Goal: Task Accomplishment & Management: Complete application form

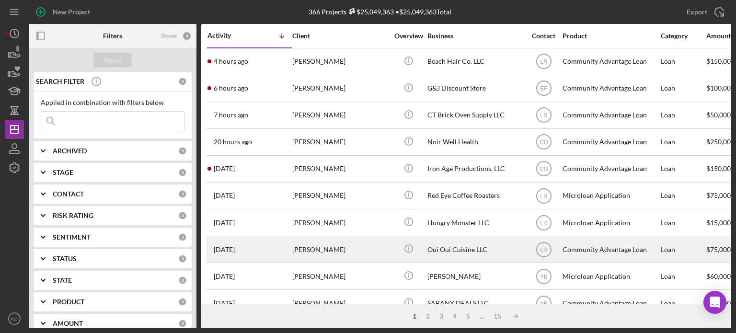
click at [439, 248] on div "Oui Oui Cuisine LLC" at bounding box center [475, 249] width 96 height 25
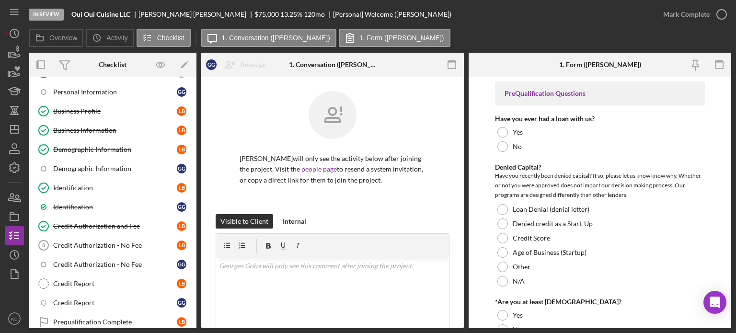
scroll to position [144, 0]
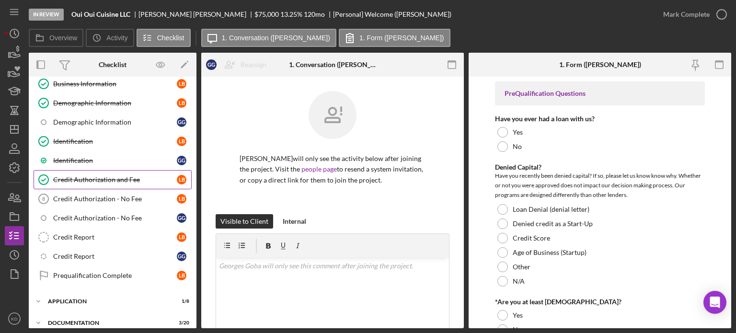
click at [80, 176] on div "Credit Authorization and Fee" at bounding box center [115, 180] width 124 height 8
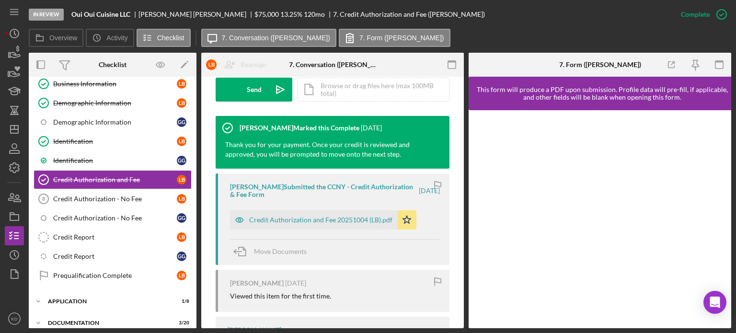
scroll to position [297, 0]
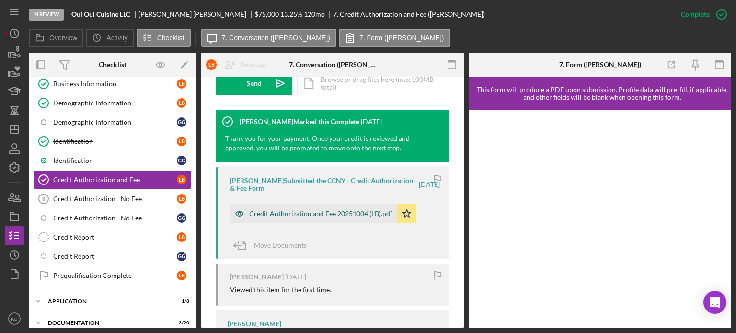
click at [339, 213] on div "Credit Authorization and Fee 20251004 (LB).pdf" at bounding box center [320, 214] width 143 height 8
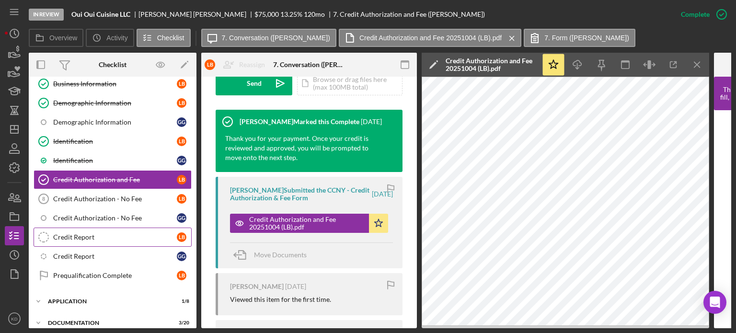
click at [78, 233] on div "Credit Report" at bounding box center [115, 237] width 124 height 8
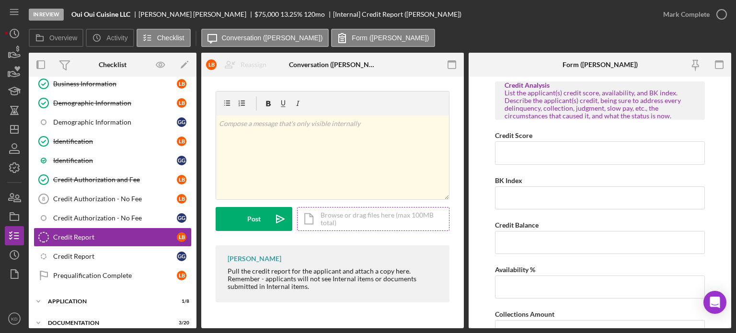
click at [348, 212] on div "Icon/Document Browse or drag files here (max 100MB total) Tap to choose files o…" at bounding box center [373, 219] width 152 height 24
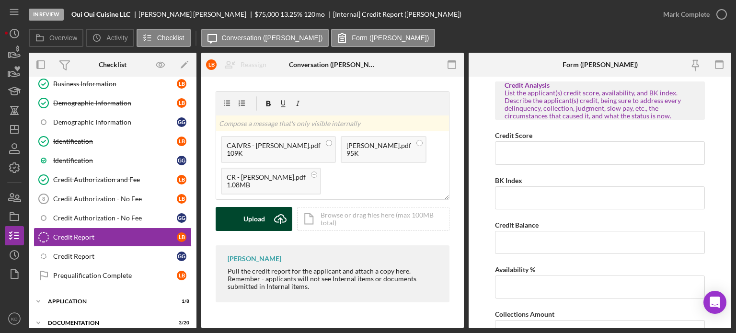
click at [257, 217] on div "Upload" at bounding box center [254, 219] width 22 height 24
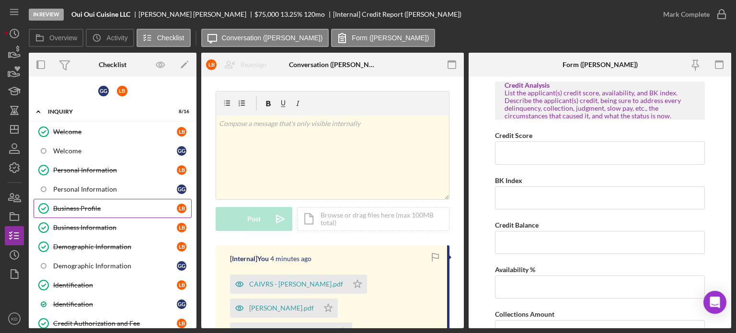
click at [75, 206] on div "Business Profile" at bounding box center [115, 209] width 124 height 8
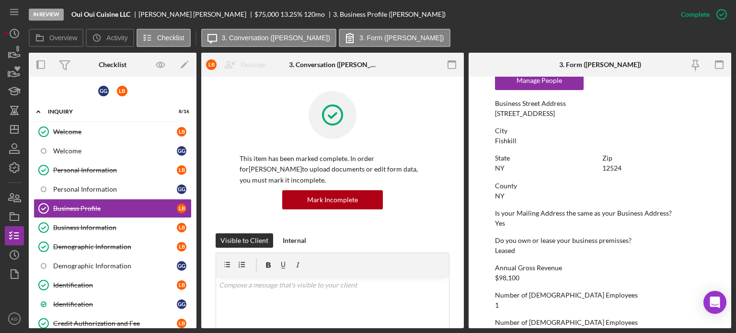
scroll to position [580, 0]
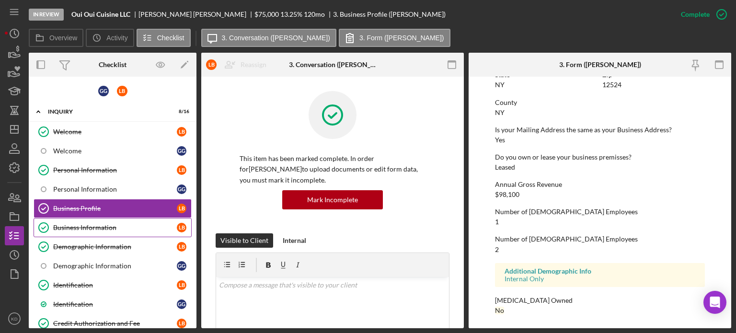
click at [71, 225] on div "Business Information" at bounding box center [115, 228] width 124 height 8
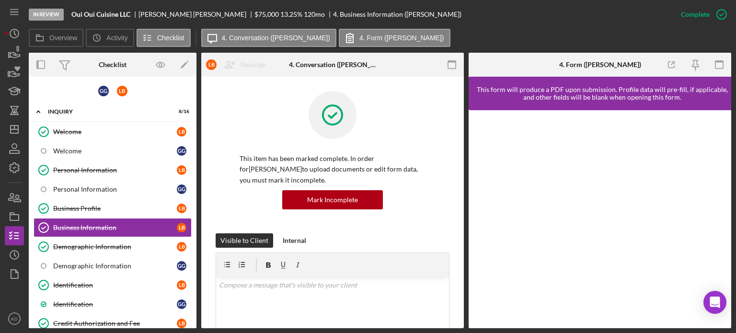
scroll to position [220, 0]
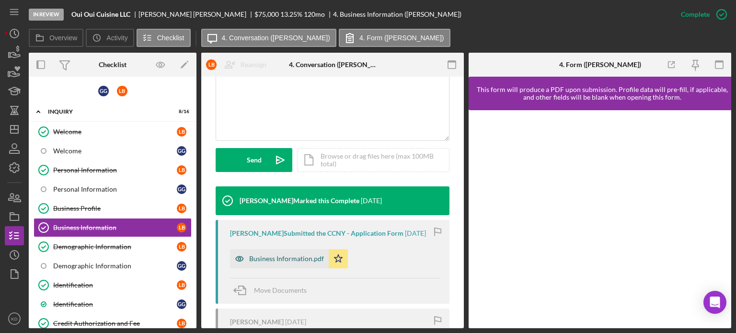
click at [247, 258] on icon "button" at bounding box center [239, 258] width 19 height 19
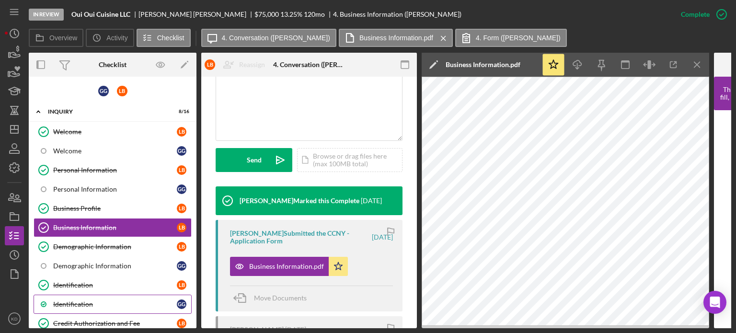
click at [129, 300] on div "Identification" at bounding box center [115, 304] width 124 height 8
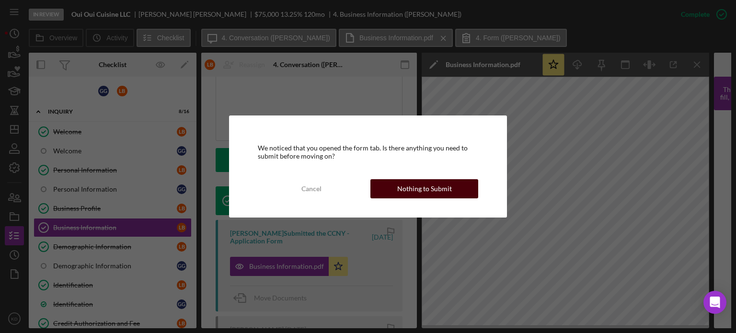
click at [437, 187] on div "Nothing to Submit" at bounding box center [424, 188] width 55 height 19
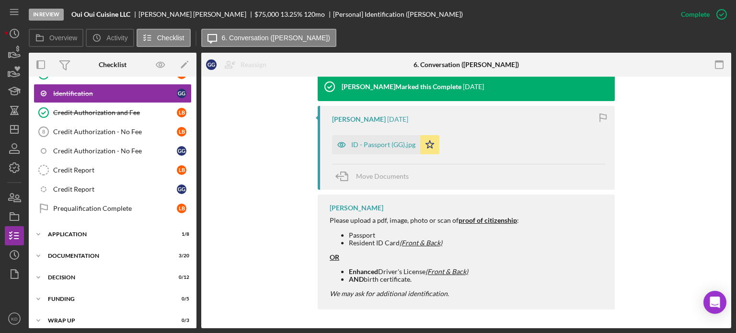
scroll to position [236, 0]
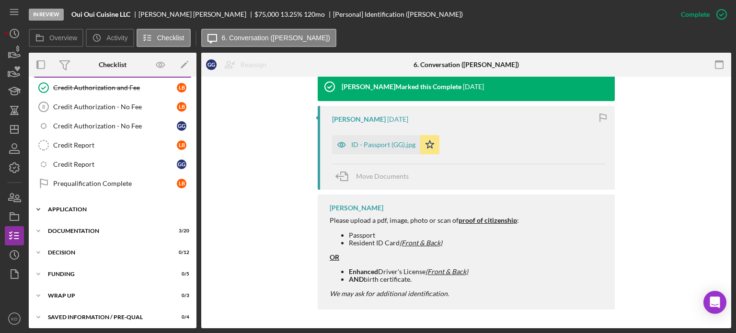
click at [39, 207] on icon "Icon/Expander" at bounding box center [38, 209] width 19 height 19
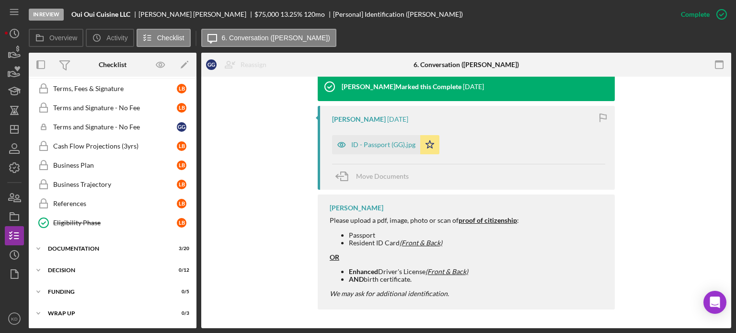
scroll to position [392, 0]
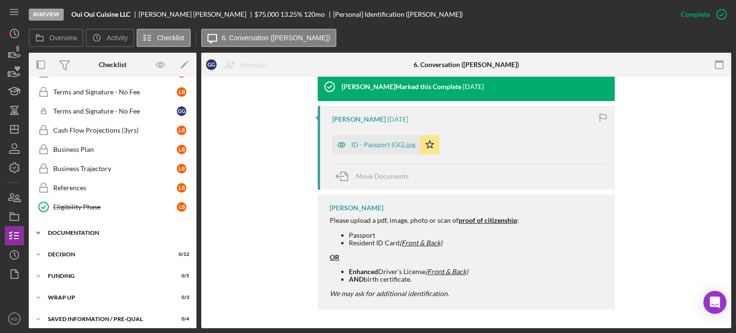
click at [37, 225] on icon "Icon/Expander" at bounding box center [38, 232] width 19 height 19
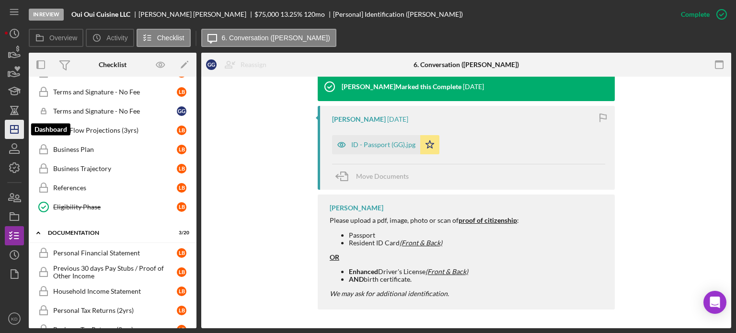
click at [14, 129] on line "button" at bounding box center [14, 128] width 0 height 4
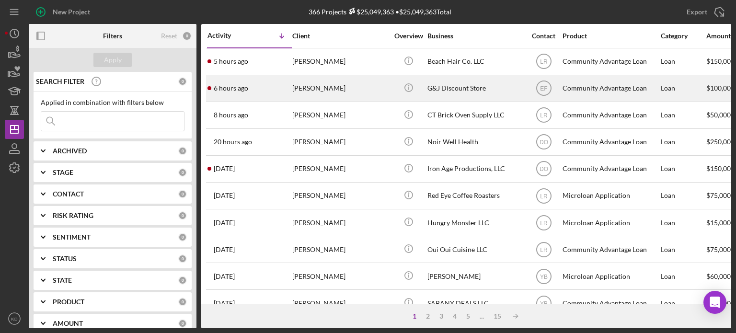
click at [456, 90] on div "G&J Discount Store" at bounding box center [475, 88] width 96 height 25
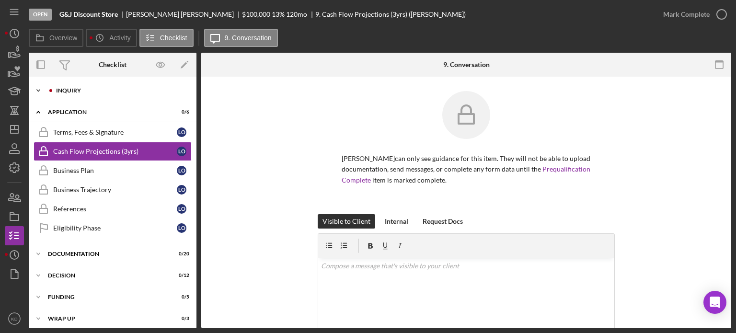
click at [37, 88] on icon "Icon/Expander" at bounding box center [38, 90] width 19 height 19
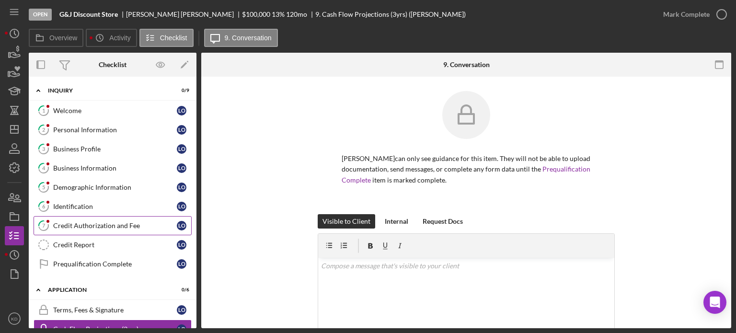
click at [96, 226] on div "Credit Authorization and Fee" at bounding box center [115, 226] width 124 height 8
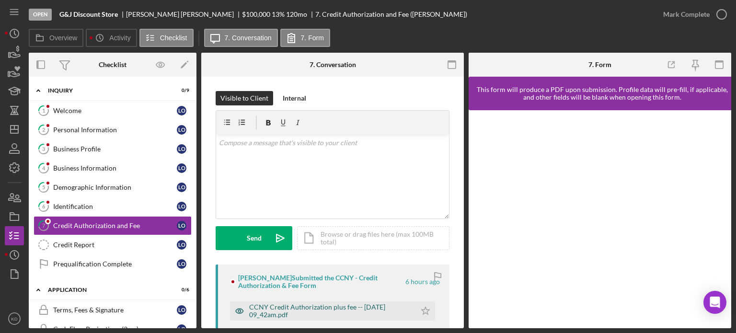
click at [310, 310] on div "CCNY Credit Authorization plus fee -- [DATE] 09_42am.pdf" at bounding box center [330, 310] width 162 height 15
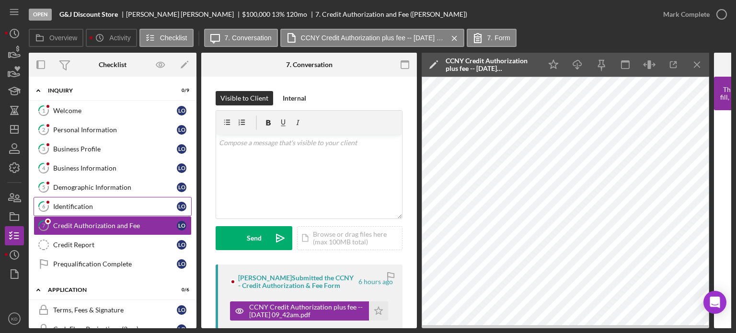
click at [83, 206] on div "Identification" at bounding box center [115, 207] width 124 height 8
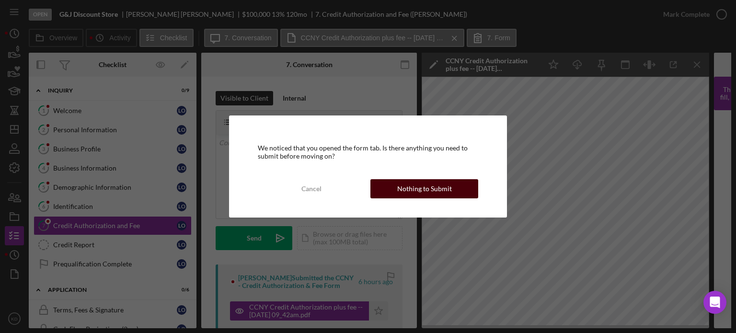
click at [406, 187] on div "Nothing to Submit" at bounding box center [424, 188] width 55 height 19
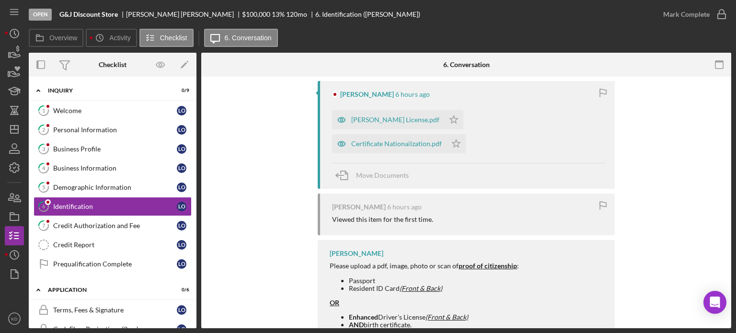
scroll to position [192, 0]
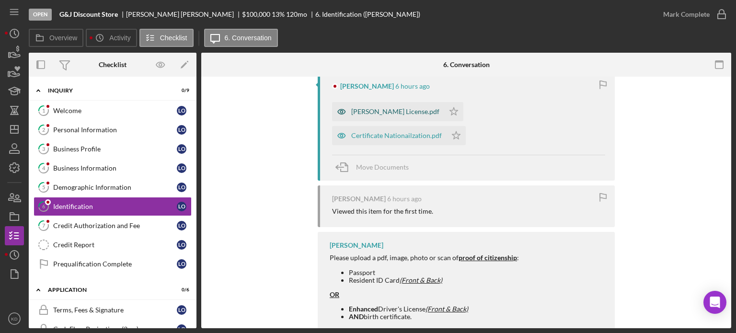
click at [385, 113] on div "[PERSON_NAME] License.pdf" at bounding box center [395, 112] width 88 height 8
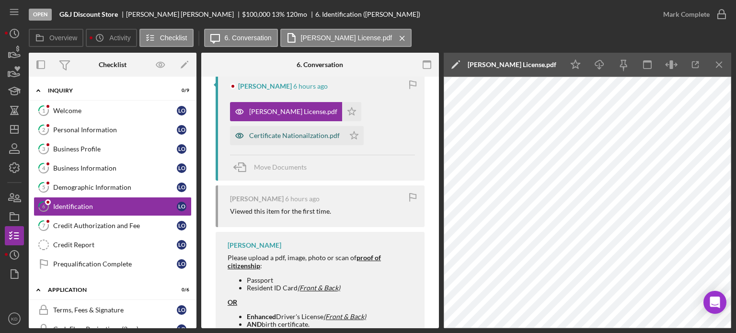
click at [276, 135] on div "Certificate Nationailzation.pdf" at bounding box center [294, 136] width 91 height 8
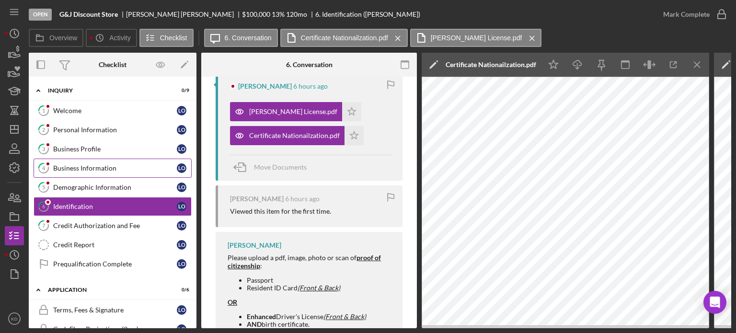
click at [93, 168] on div "Business Information" at bounding box center [115, 168] width 124 height 8
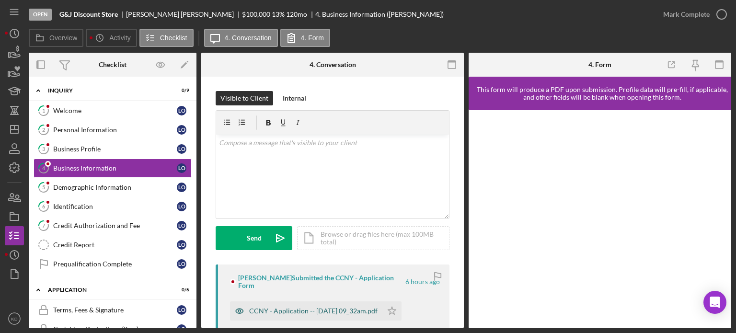
click at [346, 307] on div "CCNY - Application -- [DATE] 09_32am.pdf" at bounding box center [313, 311] width 128 height 8
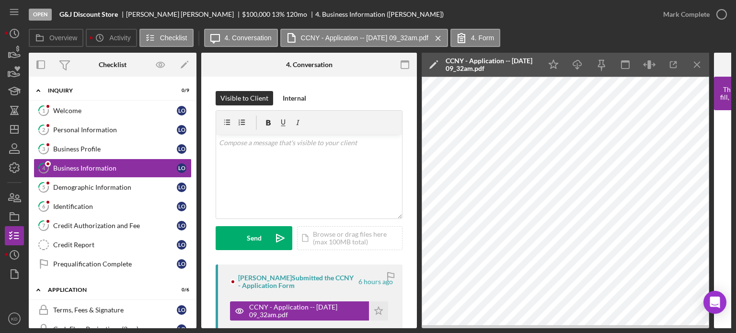
drag, startPoint x: 193, startPoint y: 203, endPoint x: 194, endPoint y: 229, distance: 26.4
click at [194, 229] on div "Icon/Expander Inquiry 0 / 9 1 Welcome L O 2 Personal Information L O 3 Business…" at bounding box center [113, 203] width 168 height 252
click at [69, 109] on div "Welcome" at bounding box center [115, 111] width 124 height 8
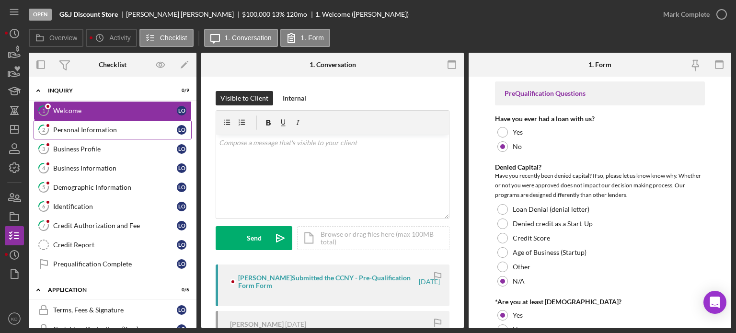
click at [78, 128] on div "Personal Information" at bounding box center [115, 130] width 124 height 8
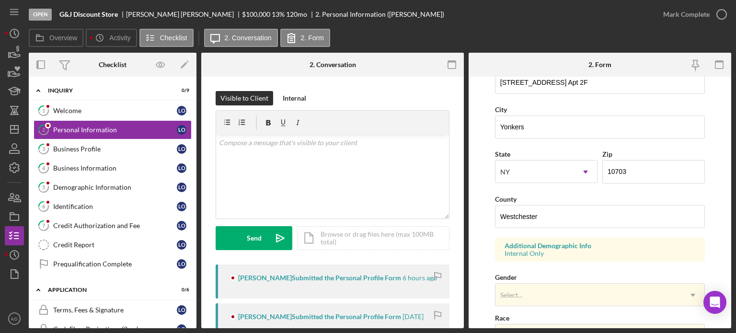
scroll to position [199, 0]
click at [102, 184] on div "Demographic Information" at bounding box center [115, 188] width 124 height 8
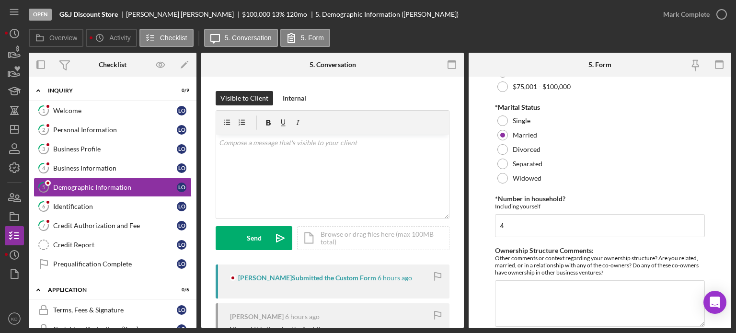
scroll to position [458, 0]
click at [13, 319] on text "KD" at bounding box center [14, 318] width 6 height 5
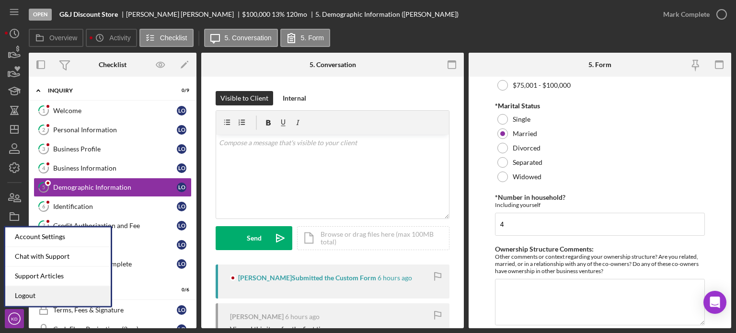
click at [15, 297] on link "Logout" at bounding box center [57, 296] width 105 height 20
